Goal: Task Accomplishment & Management: Complete application form

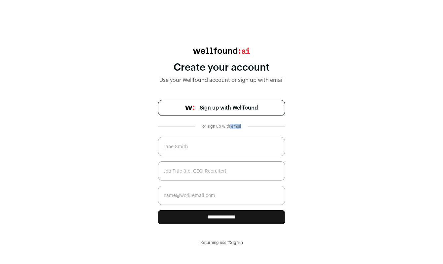
drag, startPoint x: 230, startPoint y: 126, endPoint x: 250, endPoint y: 126, distance: 20.8
click at [250, 126] on div "or sign up with email" at bounding box center [221, 126] width 127 height 5
click at [250, 110] on span "Sign up with Wellfound" at bounding box center [229, 108] width 58 height 8
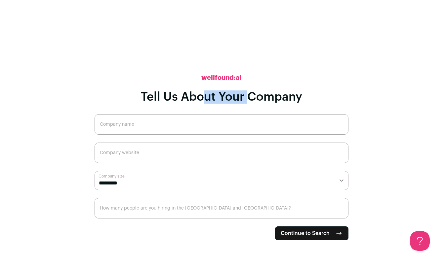
drag, startPoint x: 205, startPoint y: 100, endPoint x: 250, endPoint y: 100, distance: 45.9
click at [250, 100] on h1 "Tell Us About Your Company" at bounding box center [221, 97] width 161 height 13
